Goal: Transaction & Acquisition: Purchase product/service

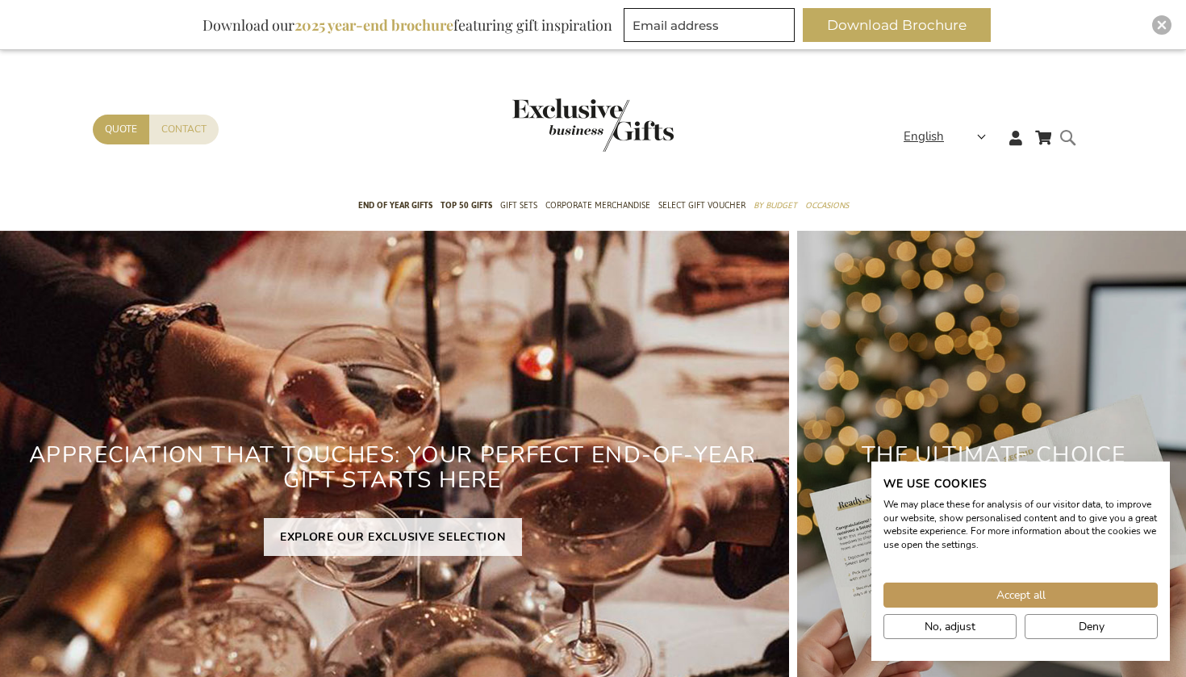
click at [1065, 132] on form "Search Search" at bounding box center [1073, 151] width 16 height 46
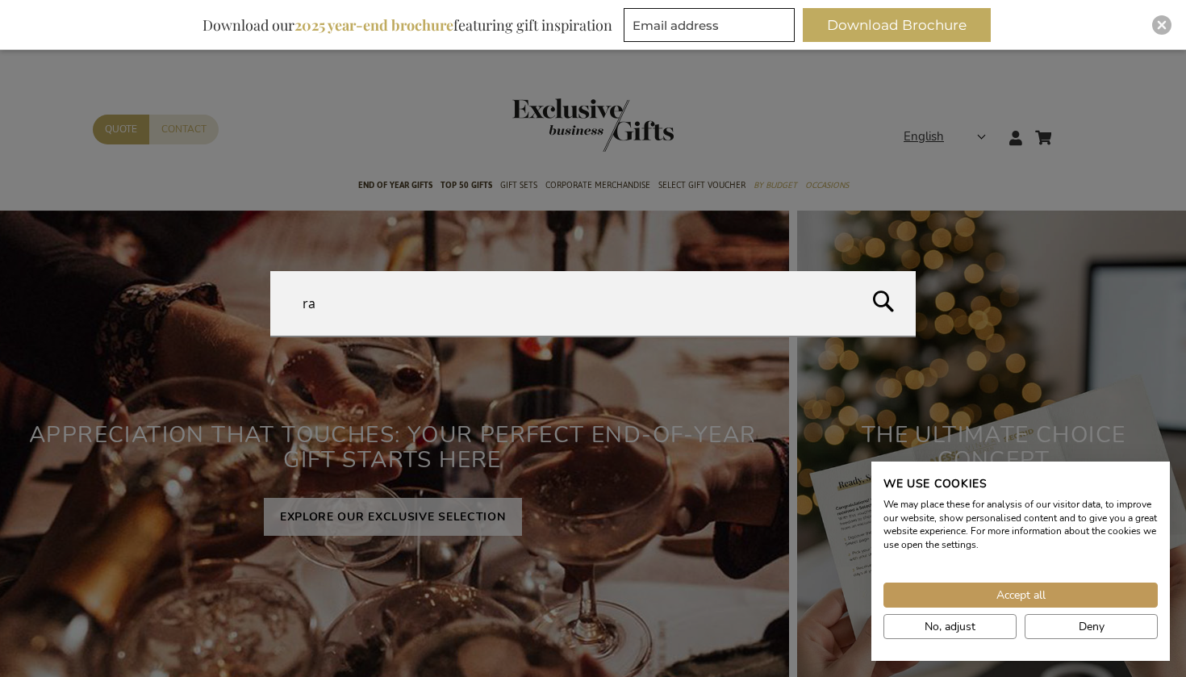
type input "r"
type input "tagfinder"
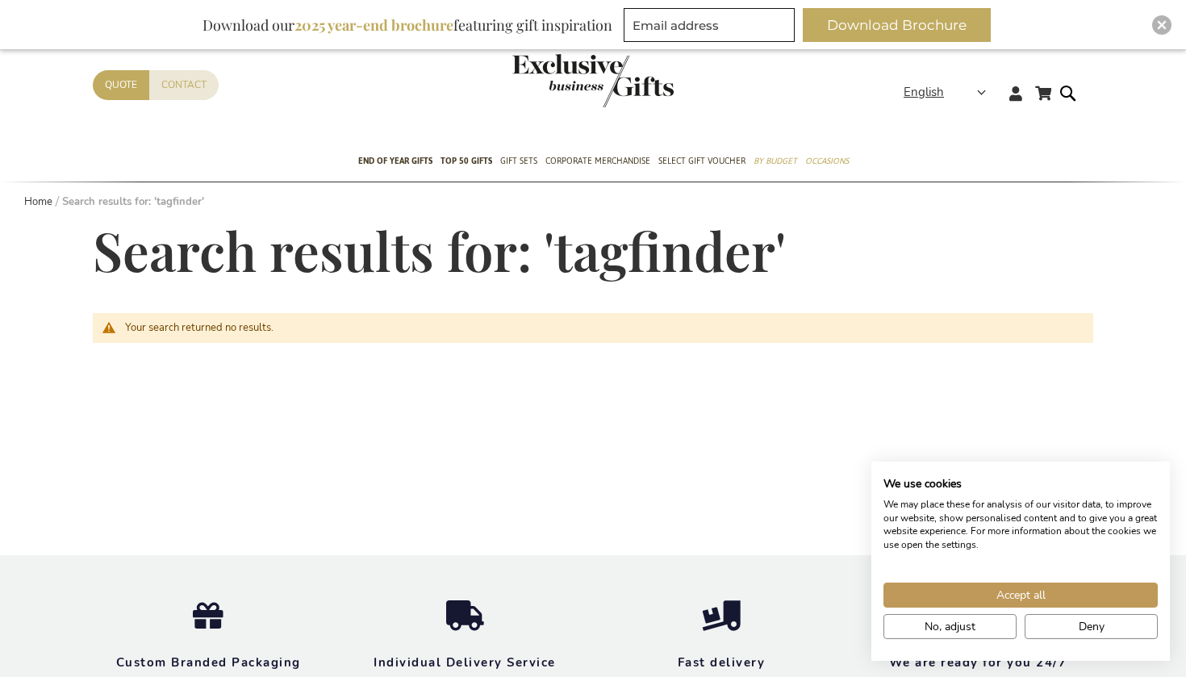
scroll to position [71, 0]
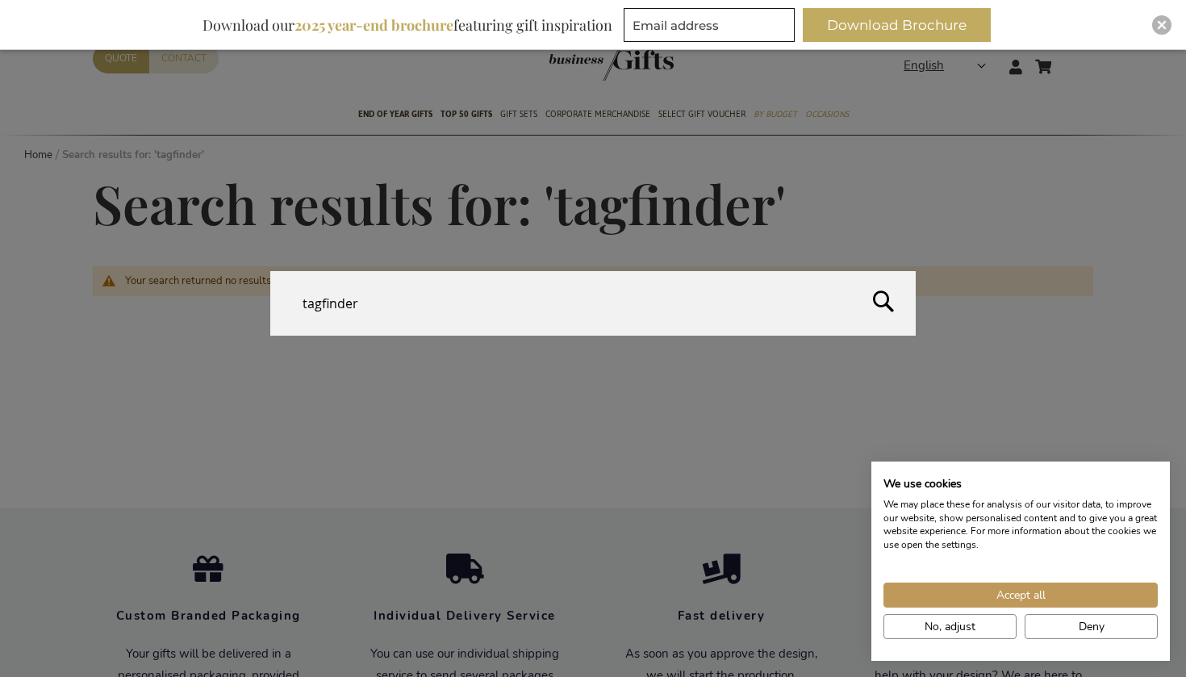
click at [1070, 56] on form "Search tagfinder Search" at bounding box center [1073, 56] width 16 height 0
click at [1070, 56] on form "Search fretagfinder Search" at bounding box center [1073, 56] width 16 height 0
click at [492, 289] on input "fretagfinder" at bounding box center [593, 303] width 646 height 65
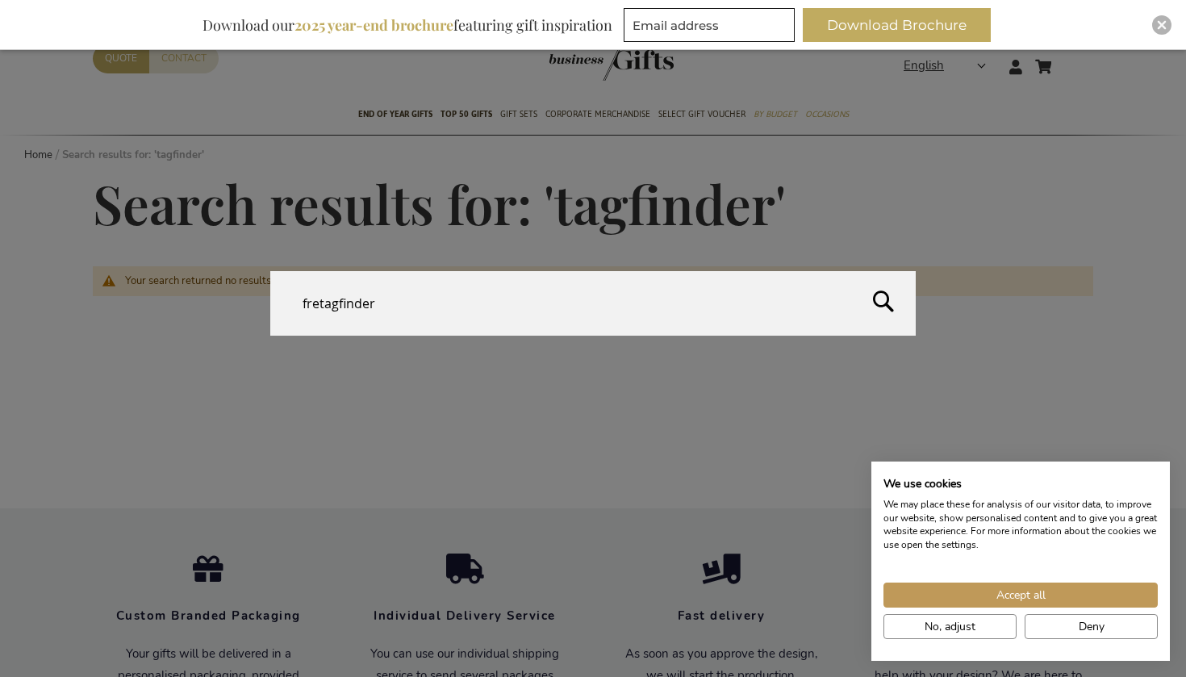
click at [492, 289] on input "fretagfinder" at bounding box center [593, 303] width 646 height 65
type input "fresh 'n rebel"
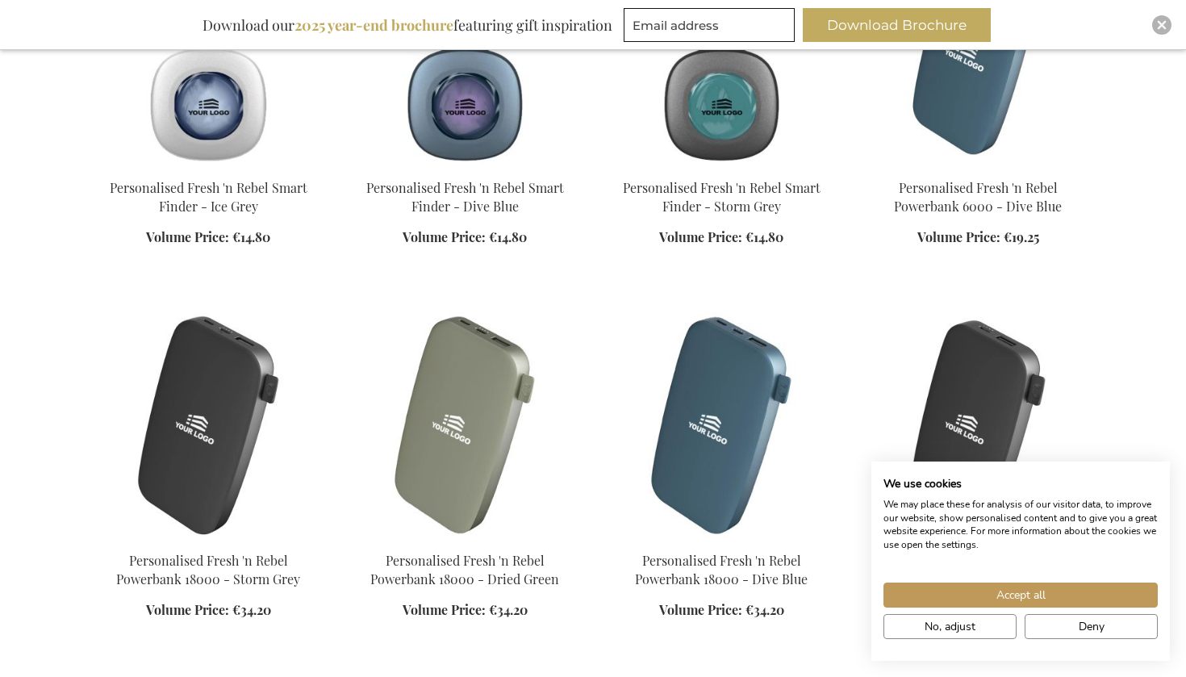
scroll to position [779, 0]
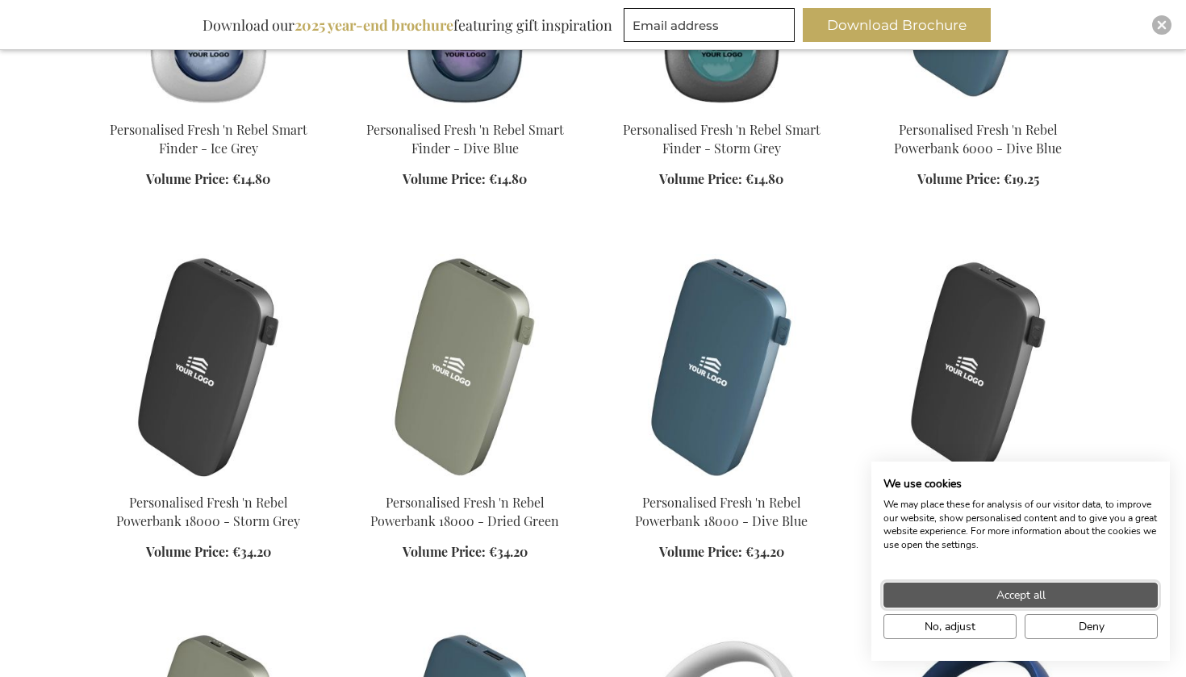
click at [1004, 595] on span "Accept all" at bounding box center [1021, 595] width 49 height 17
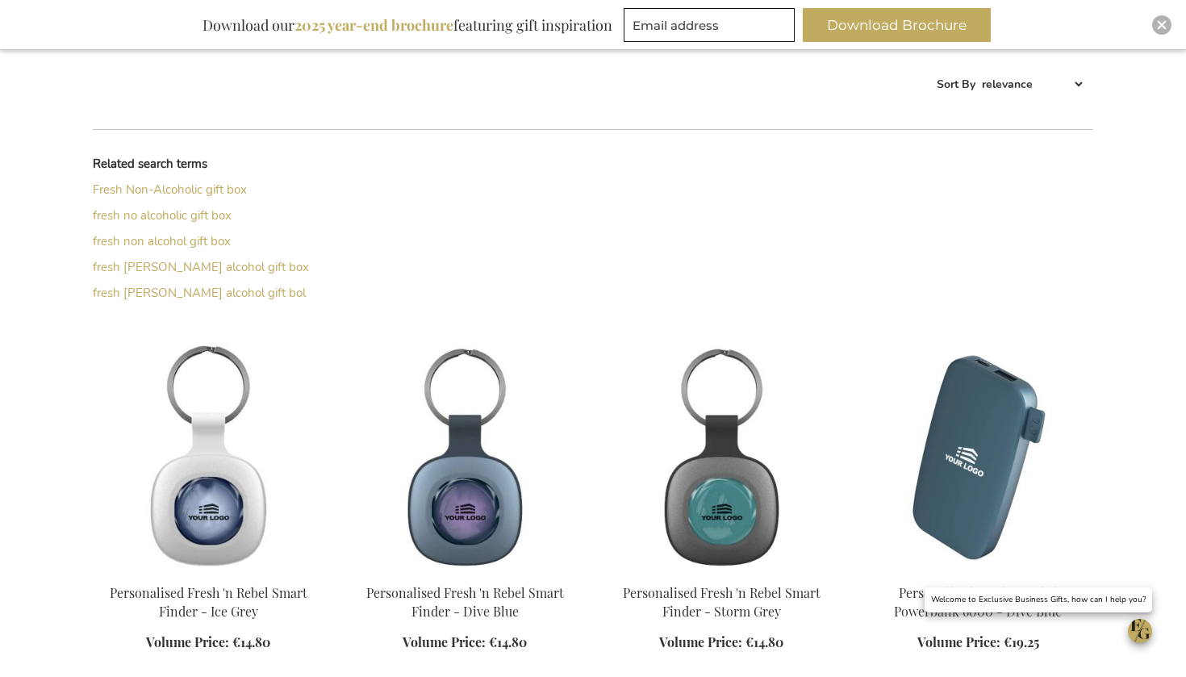
scroll to position [358, 0]
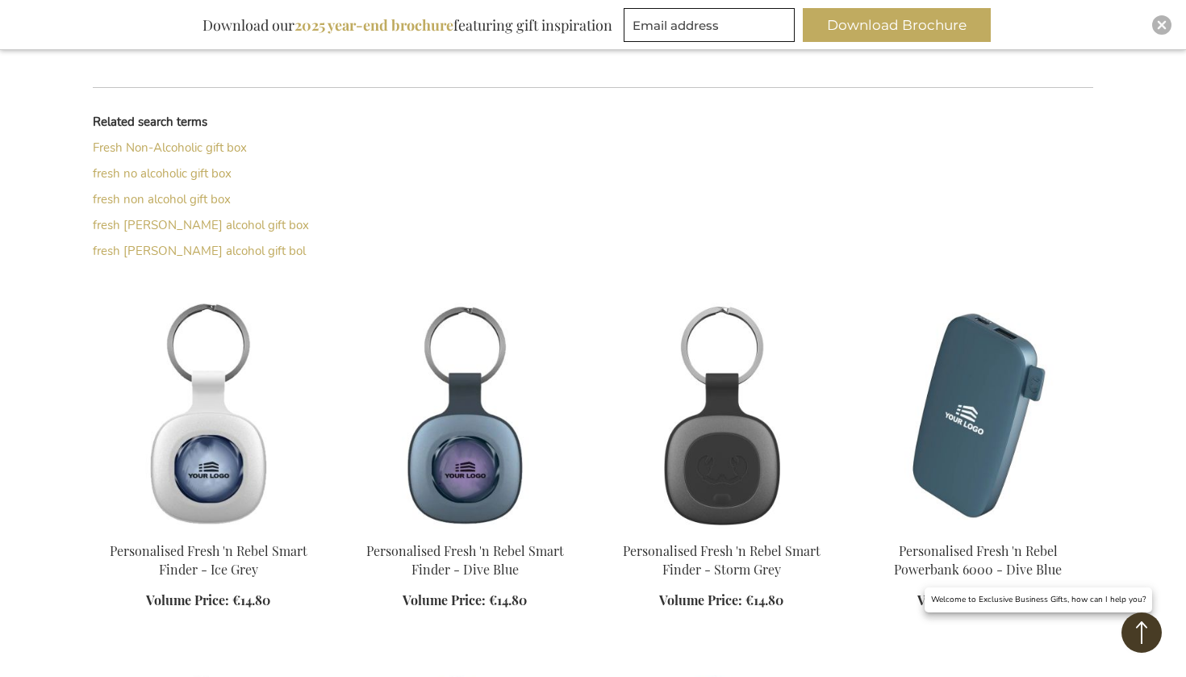
click at [707, 418] on img at bounding box center [721, 416] width 231 height 226
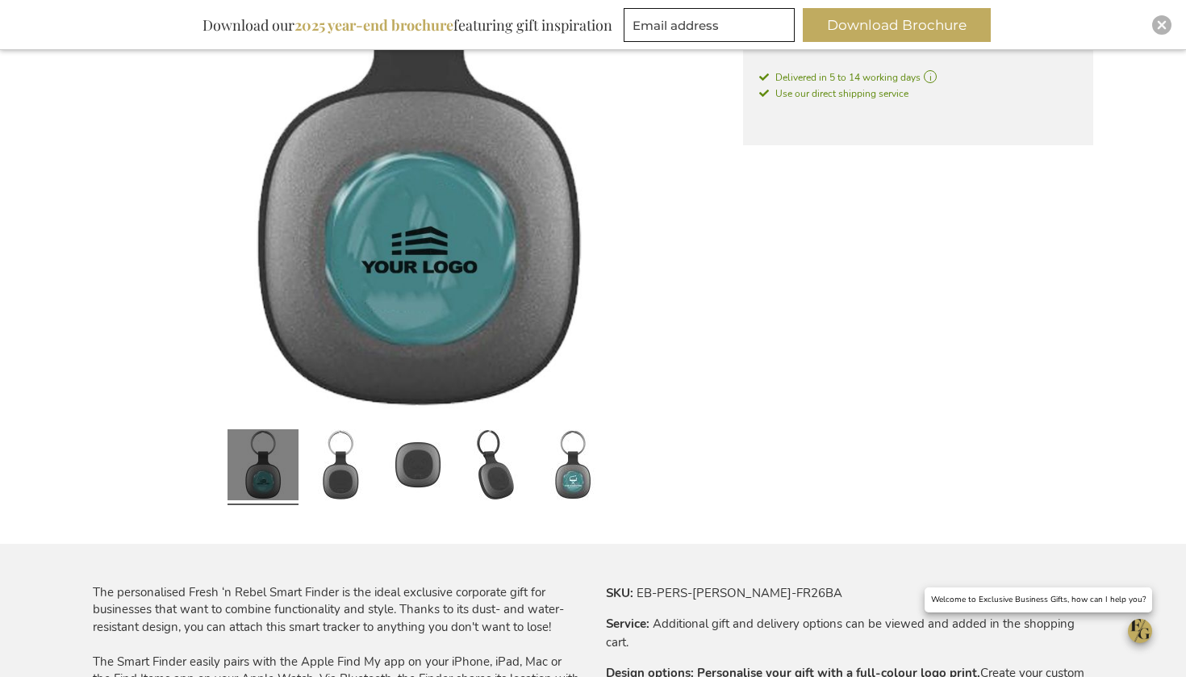
scroll to position [500, 0]
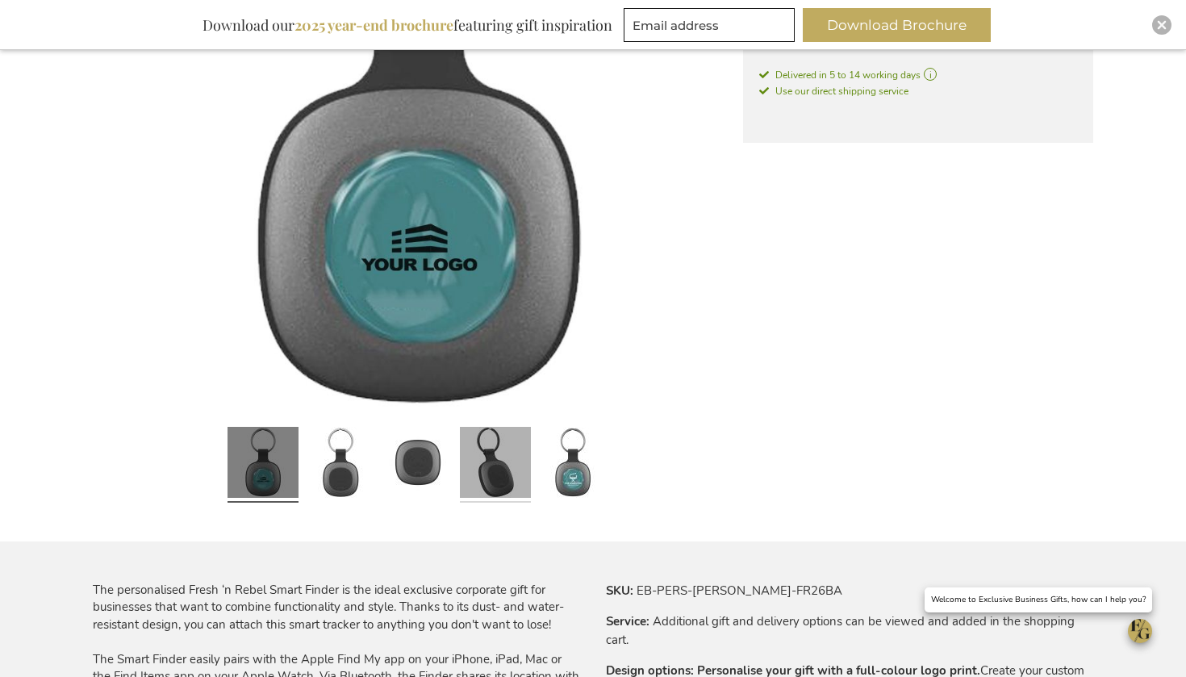
click at [491, 460] on link at bounding box center [495, 464] width 71 height 89
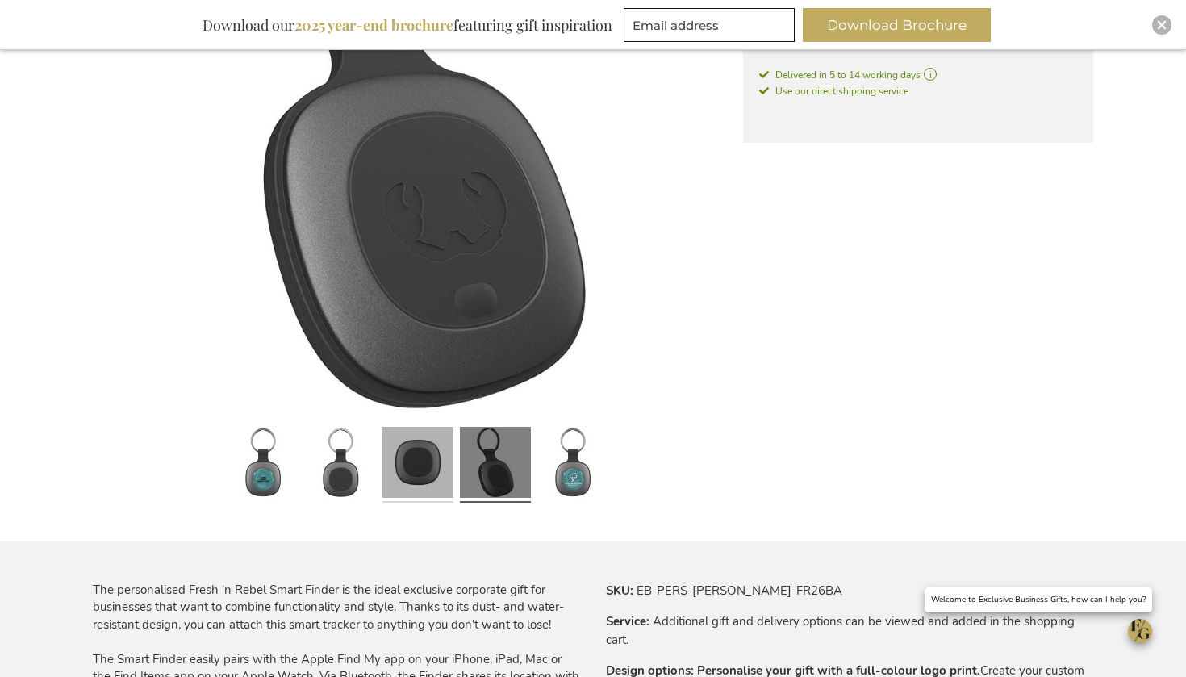
click at [408, 475] on link at bounding box center [418, 464] width 71 height 89
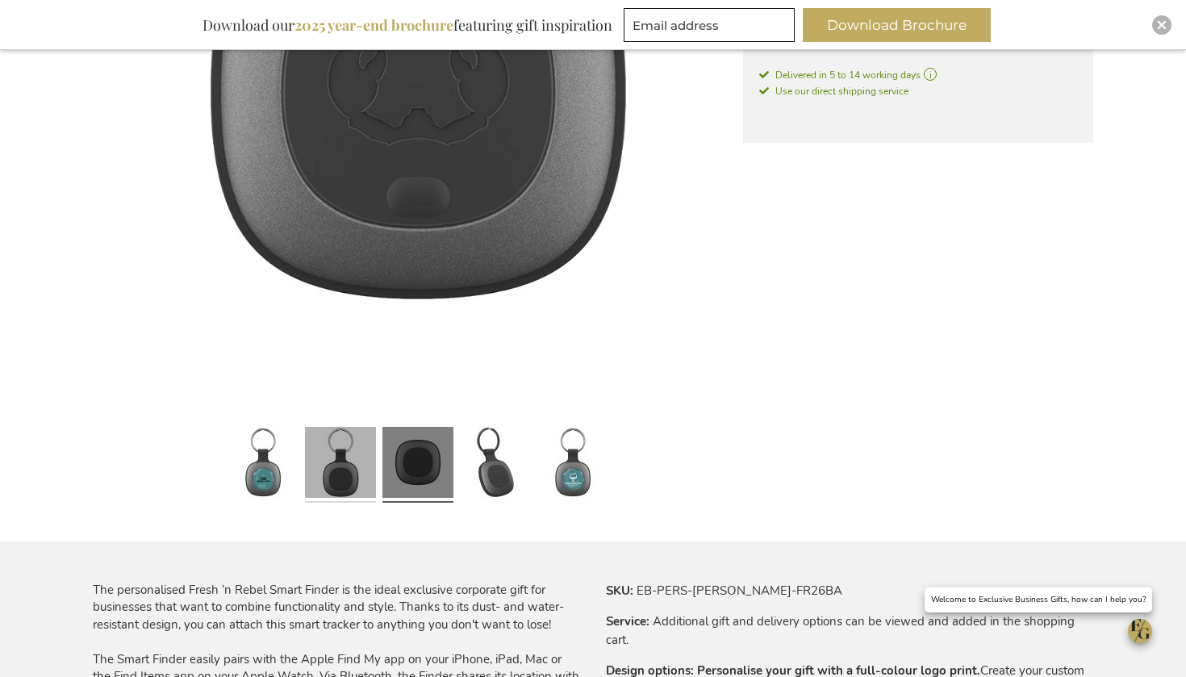
click at [331, 483] on link at bounding box center [340, 464] width 71 height 89
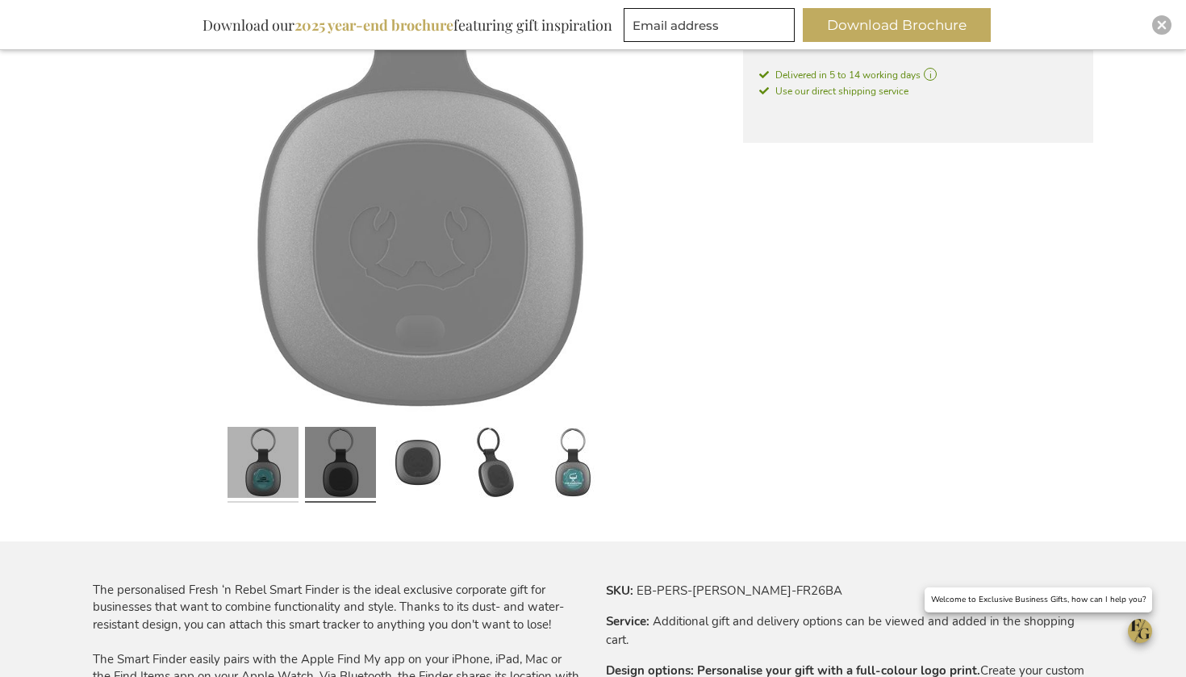
click at [236, 487] on link at bounding box center [263, 464] width 71 height 89
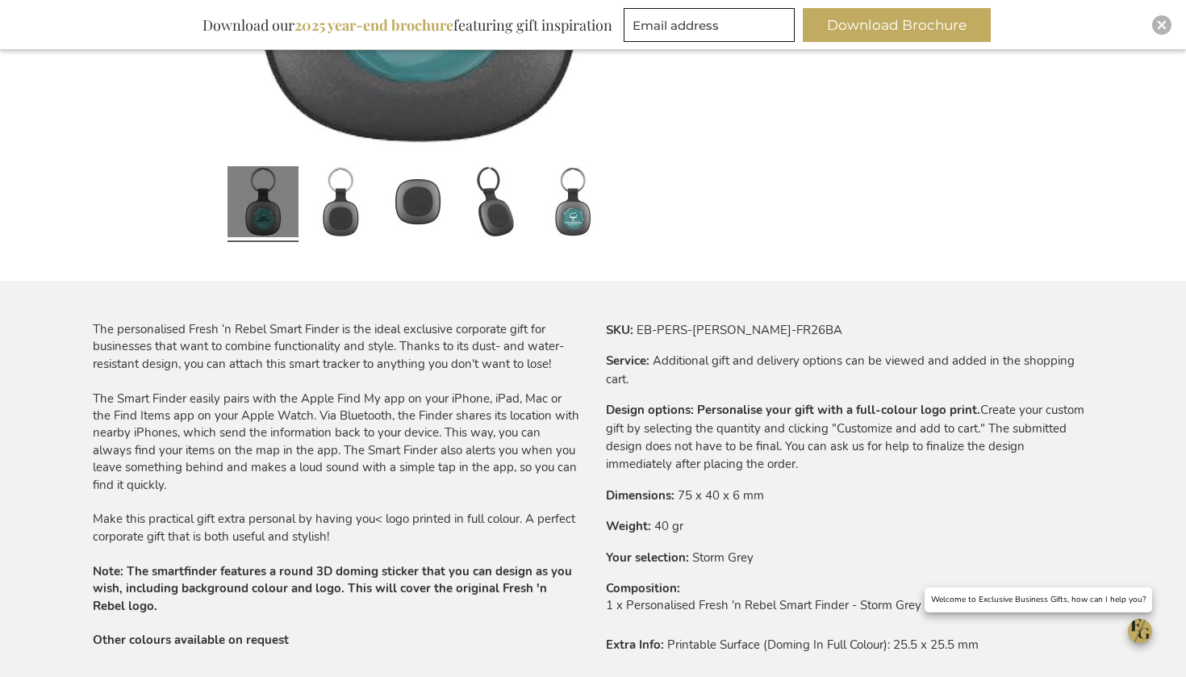
scroll to position [764, 0]
